Goal: Information Seeking & Learning: Learn about a topic

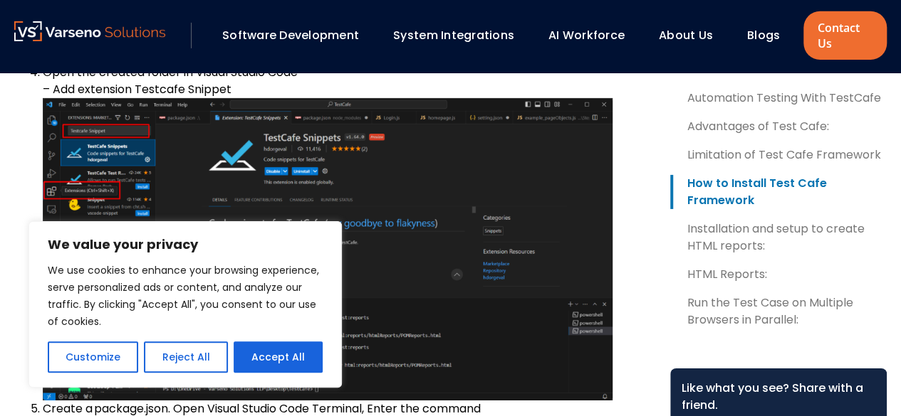
scroll to position [2349, 0]
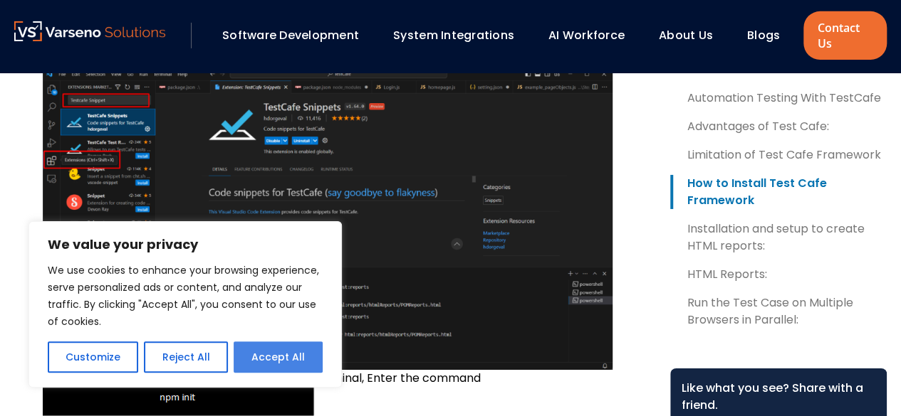
click at [263, 354] on button "Accept All" at bounding box center [277, 357] width 89 height 31
checkbox input "true"
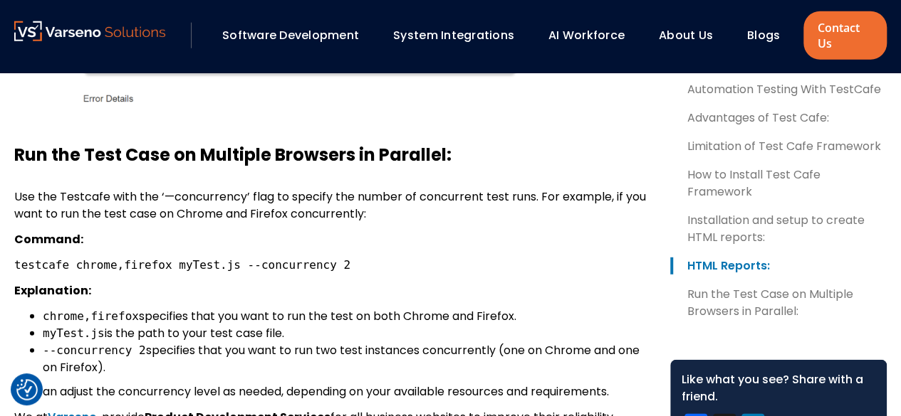
scroll to position [4485, 0]
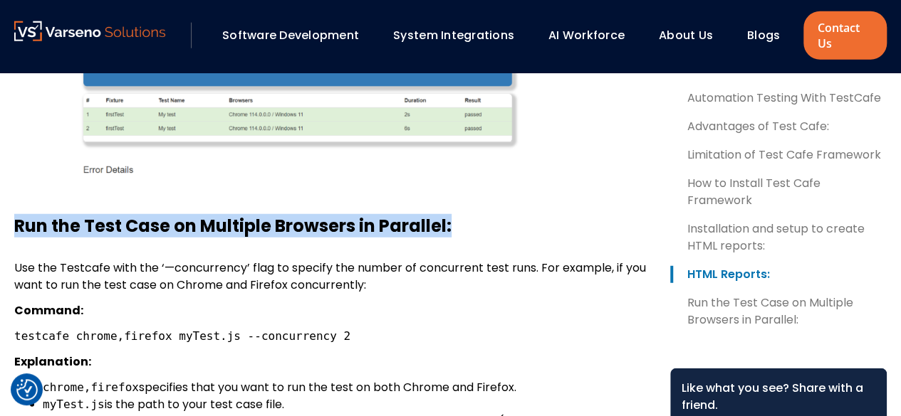
drag, startPoint x: 14, startPoint y: 226, endPoint x: 449, endPoint y: 227, distance: 435.0
click at [449, 227] on h3 "Run the Test Case on Multiple Browsers in Parallel:" at bounding box center [330, 226] width 633 height 21
click at [448, 227] on h3 "Run the Test Case on Multiple Browsers in Parallel:" at bounding box center [330, 226] width 633 height 21
drag, startPoint x: 446, startPoint y: 226, endPoint x: -11, endPoint y: 217, distance: 456.4
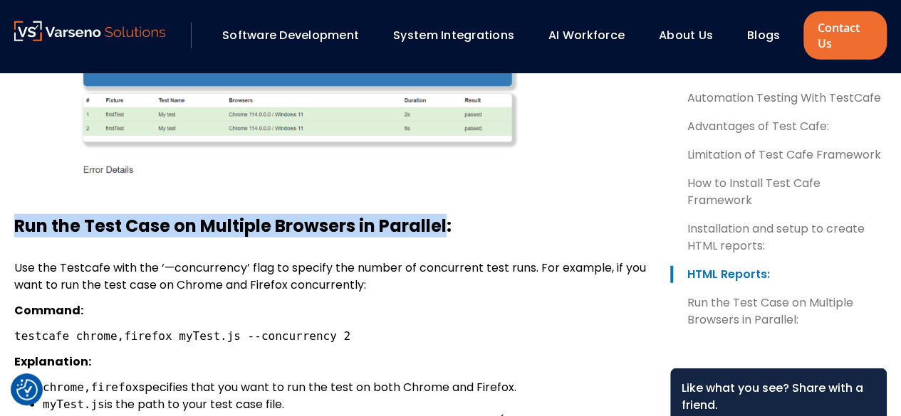
copy h3 "Run the Test Case on Multiple Browsers in Parallel"
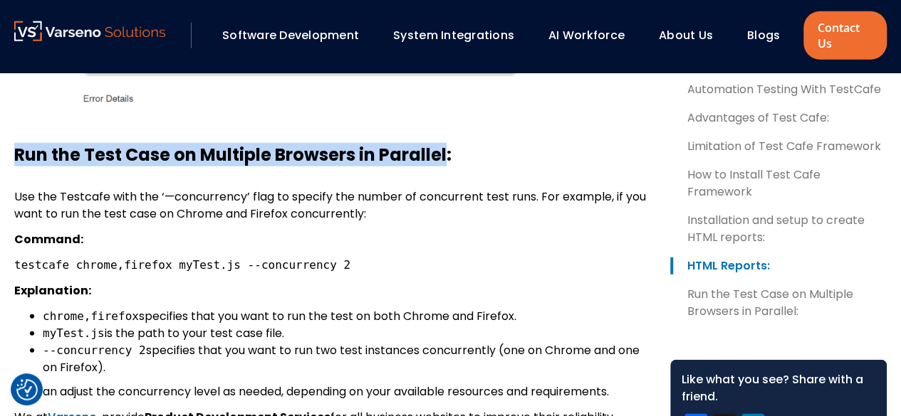
scroll to position [4627, 0]
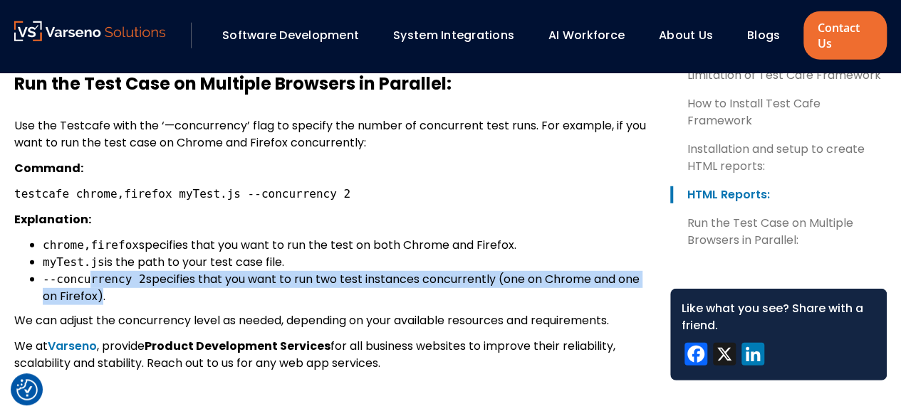
drag, startPoint x: 98, startPoint y: 289, endPoint x: 84, endPoint y: 282, distance: 15.9
click at [84, 282] on li "--concurrency 2 specifies that you want to run two test instances concurrently …" at bounding box center [345, 288] width 604 height 34
click at [99, 293] on li "--concurrency 2 specifies that you want to run two test instances concurrently …" at bounding box center [345, 288] width 604 height 34
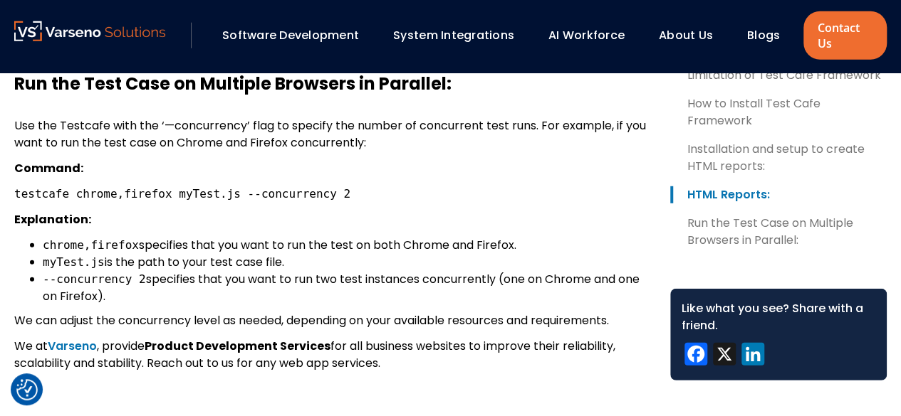
drag, startPoint x: 107, startPoint y: 299, endPoint x: 14, endPoint y: 130, distance: 193.1
copy div "Use the Testcafe with the ‘—concurrency’ flag to specify the number of concurre…"
